Goal: Check status: Check status

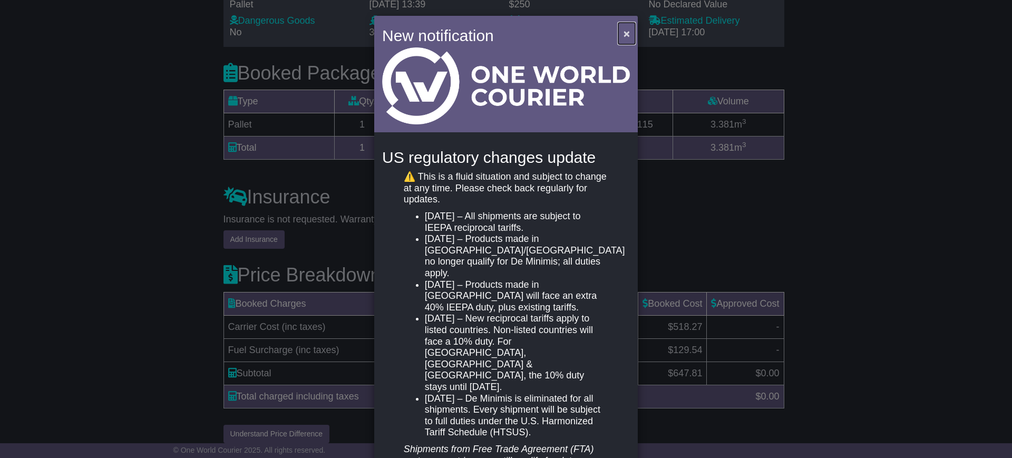
click at [624, 37] on span "×" at bounding box center [627, 33] width 6 height 12
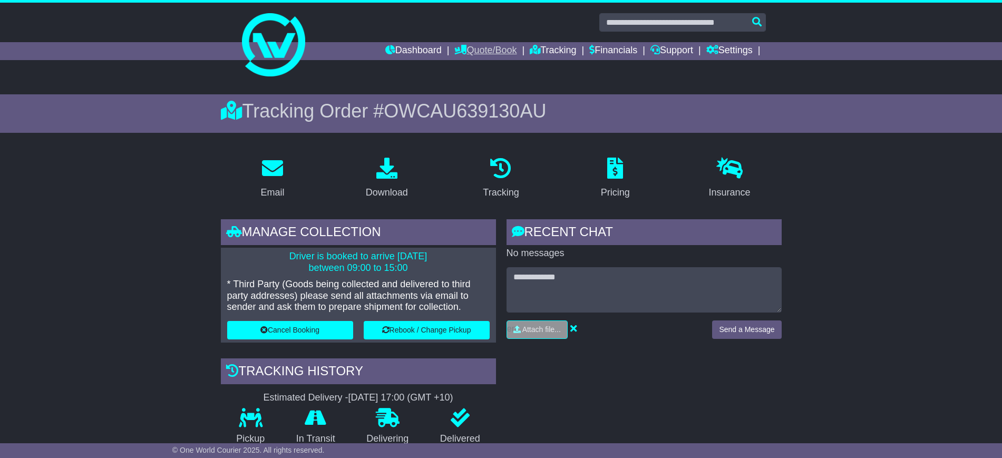
click at [487, 52] on link "Quote/Book" at bounding box center [485, 51] width 62 height 18
click at [481, 69] on link "Domestic" at bounding box center [496, 69] width 83 height 12
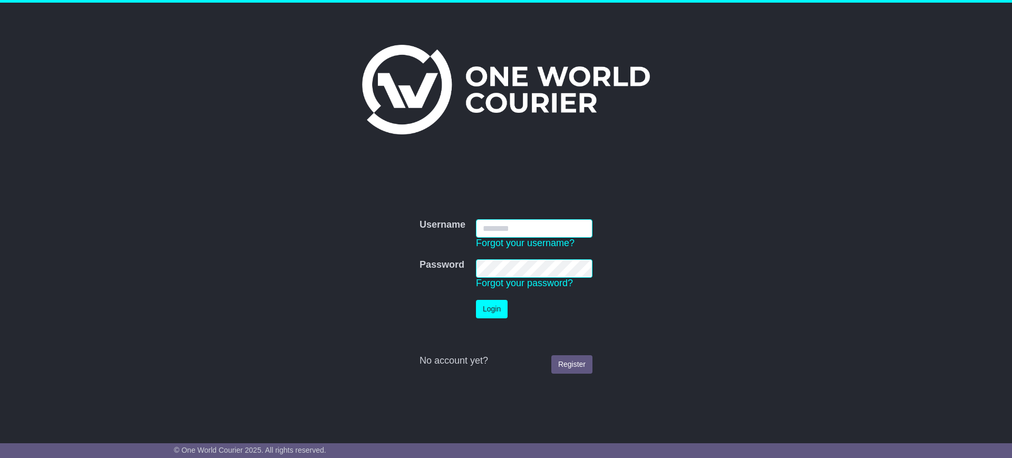
type input "**********"
click at [486, 310] on button "Login" at bounding box center [492, 309] width 32 height 18
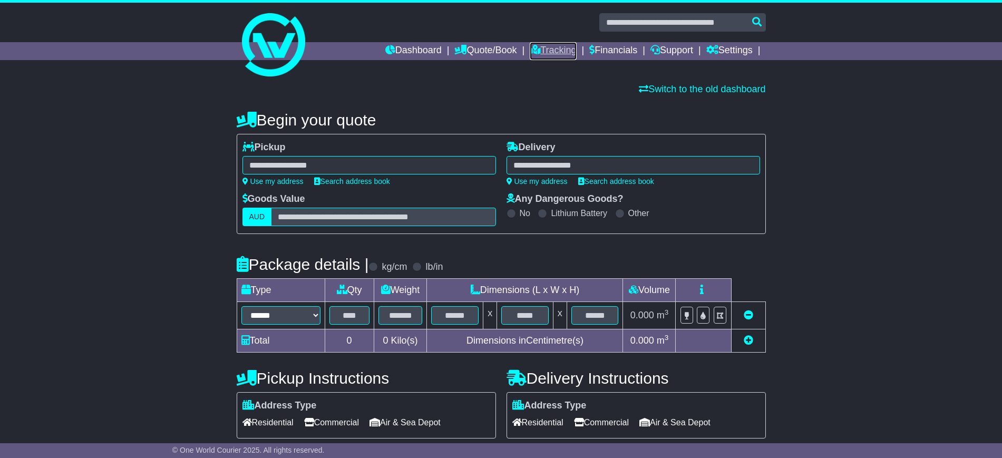
click at [541, 50] on link "Tracking" at bounding box center [553, 51] width 46 height 18
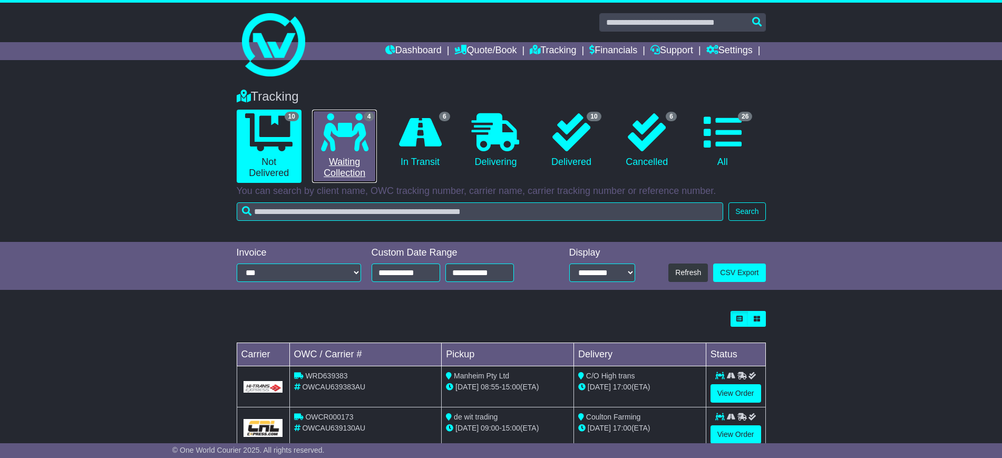
click at [342, 166] on link "4 Waiting Collection" at bounding box center [344, 146] width 65 height 73
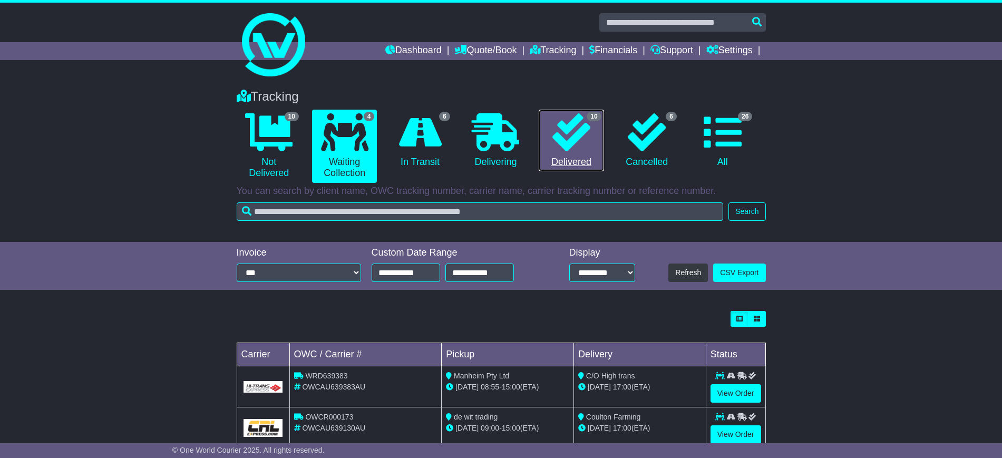
click at [566, 121] on icon at bounding box center [572, 132] width 38 height 38
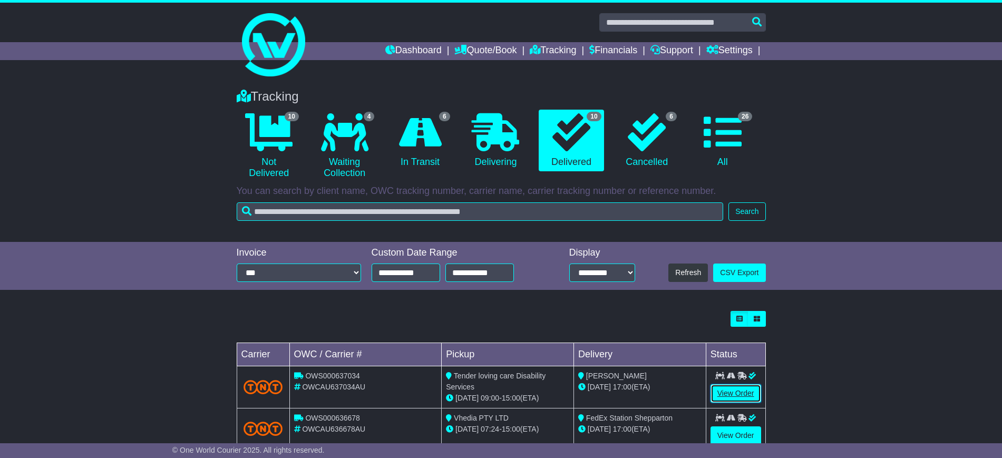
click at [725, 389] on link "View Order" at bounding box center [736, 393] width 51 height 18
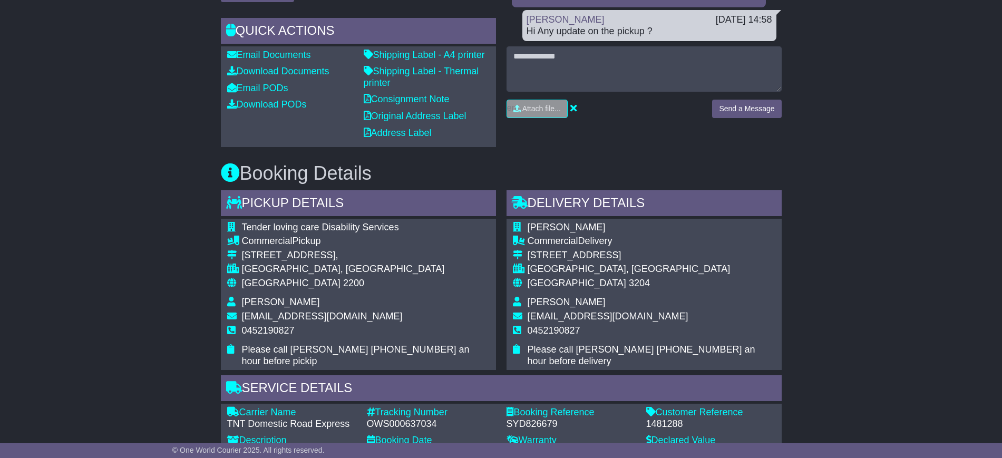
scroll to position [593, 0]
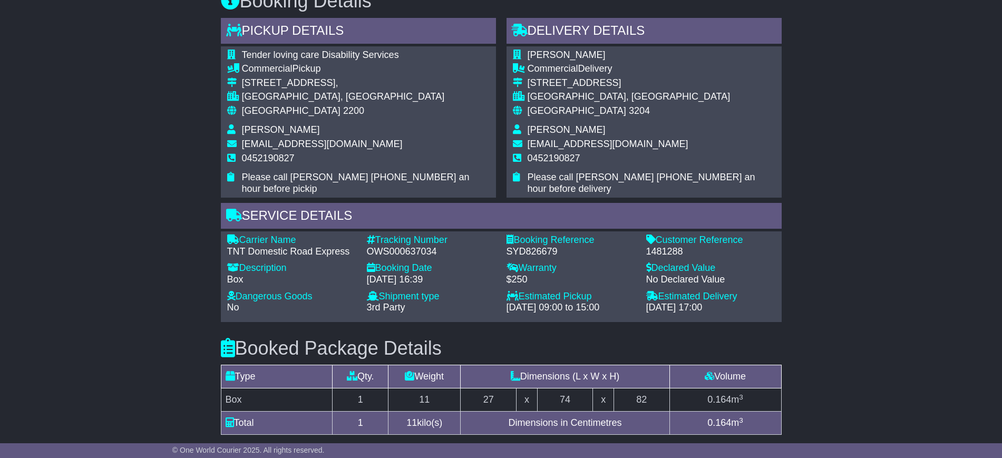
click at [666, 258] on div "1481288" at bounding box center [710, 252] width 129 height 12
copy div "1481288"
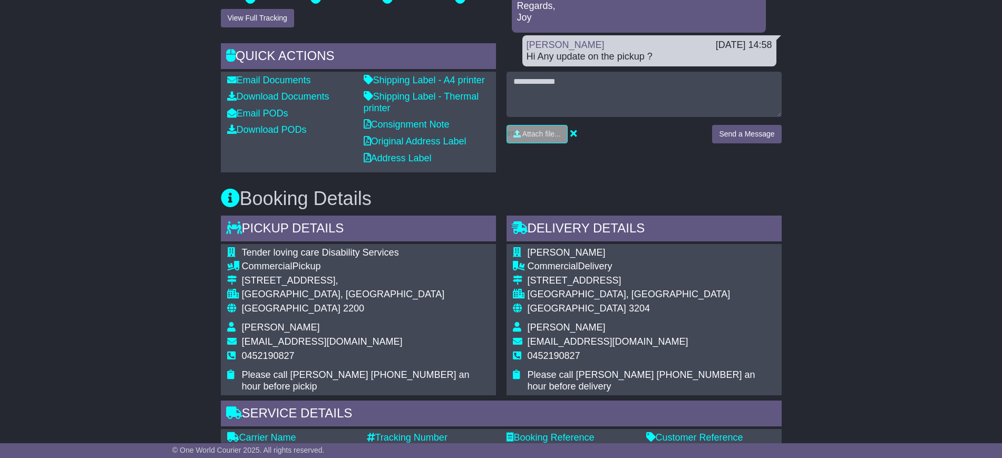
scroll to position [0, 0]
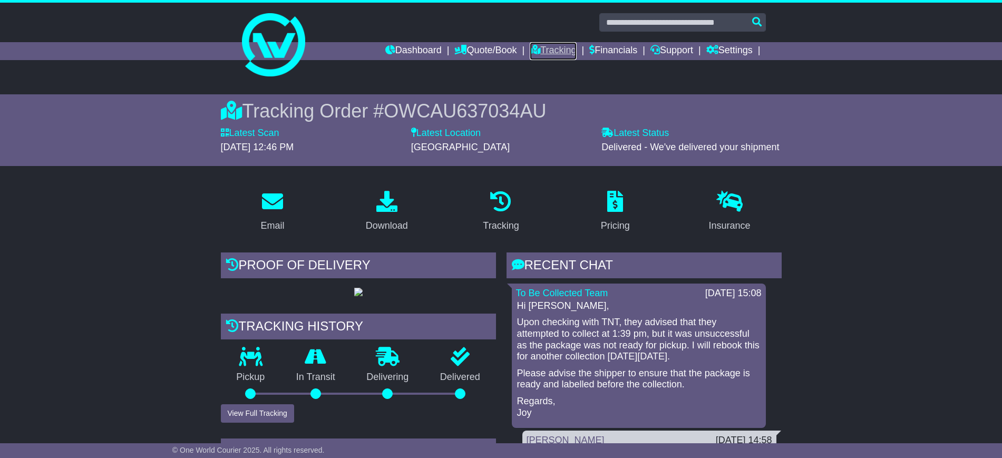
click at [560, 46] on link "Tracking" at bounding box center [553, 51] width 46 height 18
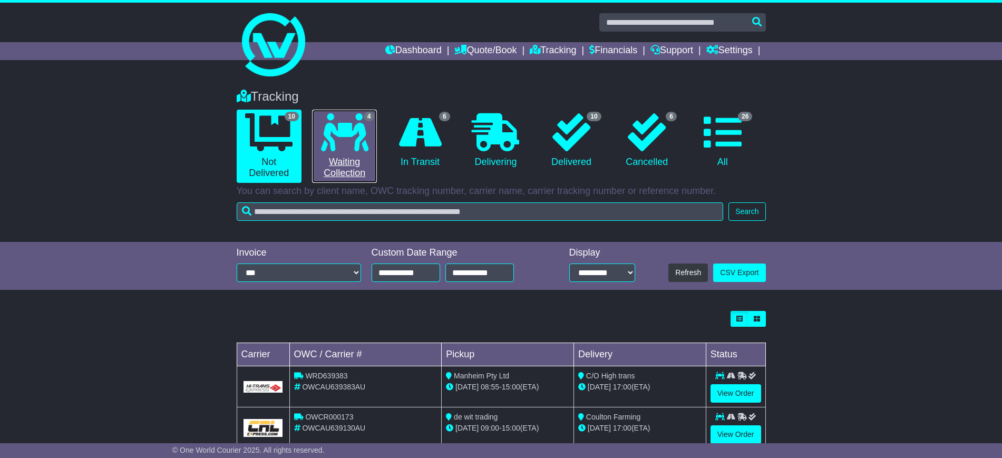
click at [344, 161] on link "4 Waiting Collection" at bounding box center [344, 146] width 65 height 73
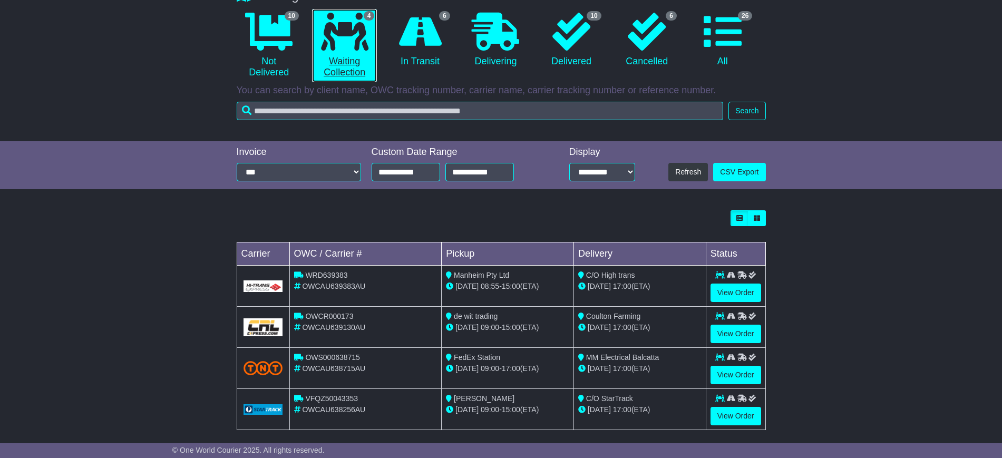
scroll to position [110, 0]
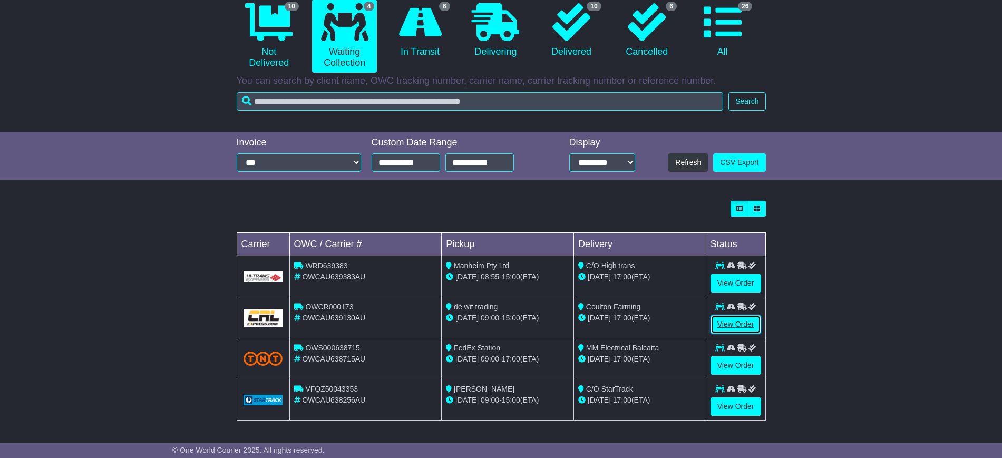
click at [725, 322] on link "View Order" at bounding box center [736, 324] width 51 height 18
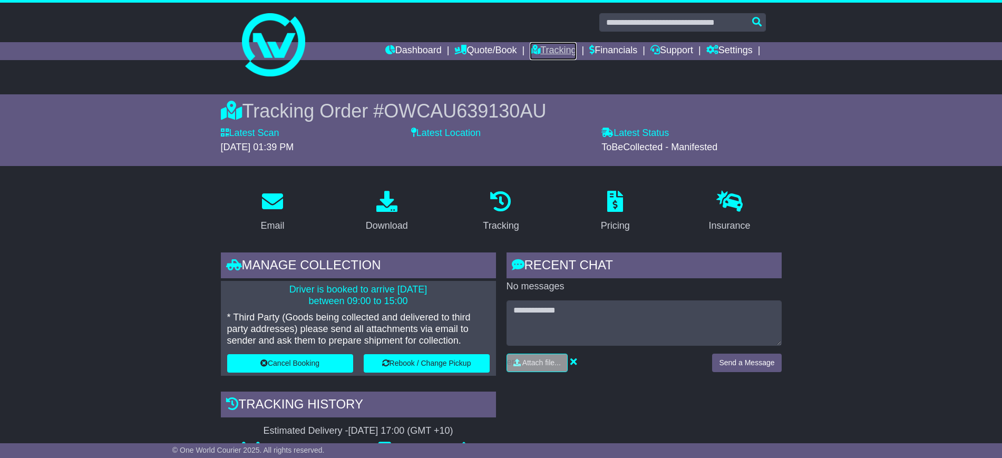
click at [540, 57] on link "Tracking" at bounding box center [553, 51] width 46 height 18
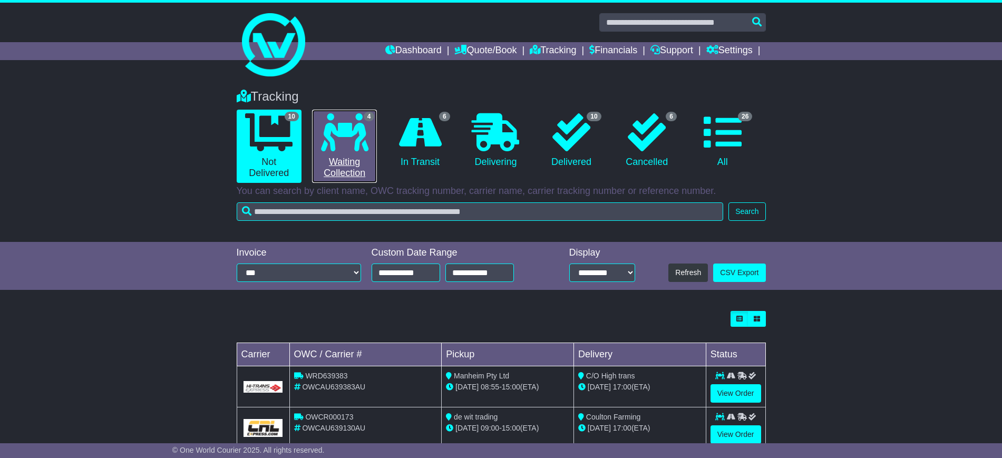
click at [342, 163] on link "4 Waiting Collection" at bounding box center [344, 146] width 65 height 73
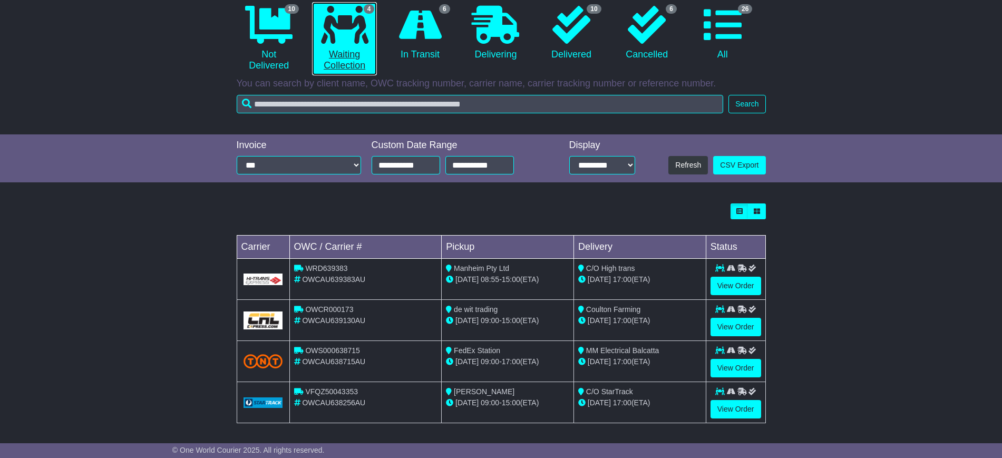
scroll to position [110, 0]
